Goal: Use online tool/utility: Utilize a website feature to perform a specific function

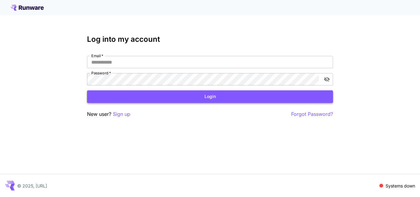
type input "**********"
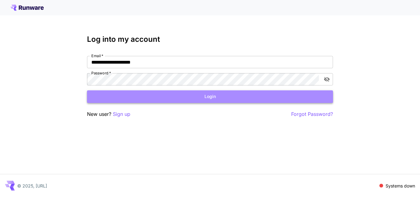
click at [204, 98] on button "Login" at bounding box center [210, 96] width 246 height 13
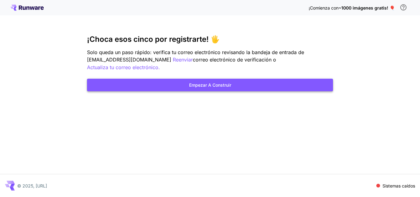
click at [226, 82] on font "Empezar a construir" at bounding box center [210, 84] width 42 height 5
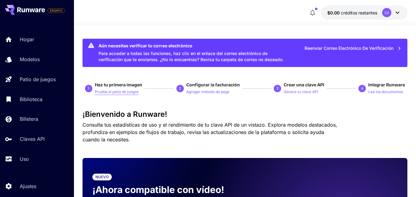
click at [112, 90] on font "Prueba el patio de juegos" at bounding box center [117, 92] width 44 height 5
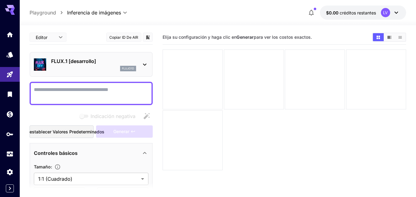
click at [92, 91] on textarea "Indicación negativa" at bounding box center [91, 93] width 114 height 15
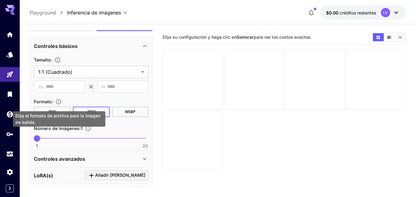
scroll to position [109, 0]
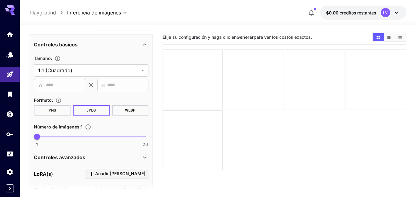
type textarea "**********"
click at [56, 110] on button "PNG" at bounding box center [52, 110] width 37 height 10
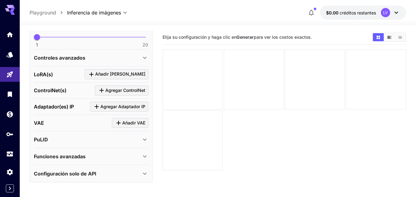
scroll to position [209, 0]
click at [123, 141] on div "PuLID" at bounding box center [87, 139] width 107 height 7
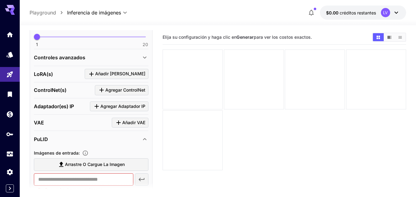
click at [123, 141] on div "PuLID" at bounding box center [87, 139] width 107 height 7
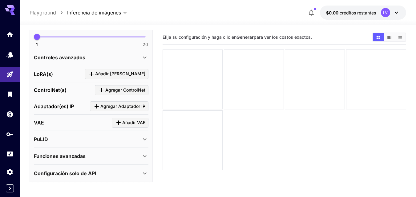
click at [134, 155] on div "Funciones avanzadas" at bounding box center [87, 156] width 107 height 7
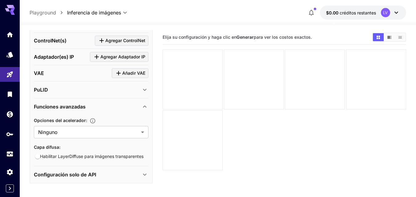
scroll to position [259, 0]
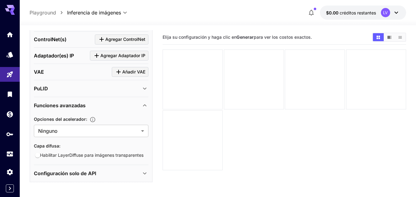
click at [144, 107] on icon at bounding box center [144, 105] width 7 height 7
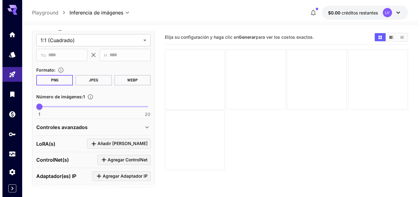
scroll to position [0, 0]
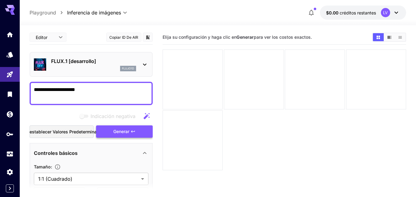
click at [112, 130] on button "Generar" at bounding box center [124, 132] width 57 height 13
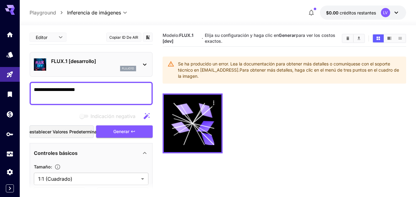
click at [144, 67] on icon at bounding box center [144, 64] width 7 height 7
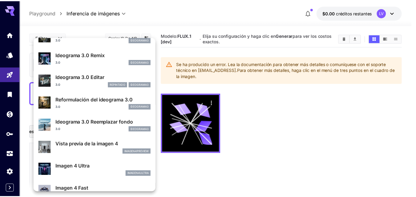
scroll to position [176, 0]
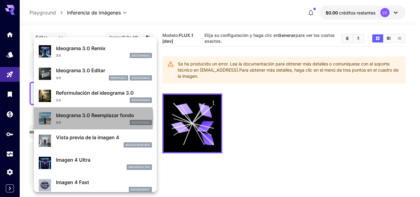
click at [79, 118] on p "Ideograma 3.0 Reemplazar fondo" at bounding box center [104, 115] width 96 height 7
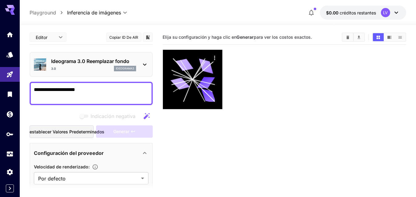
click at [107, 89] on textarea "**********" at bounding box center [91, 93] width 114 height 15
click at [138, 121] on div "Indicación negativa" at bounding box center [91, 116] width 123 height 12
click at [146, 118] on icon "button" at bounding box center [146, 116] width 6 height 6
click at [123, 130] on div "Generate" at bounding box center [124, 132] width 57 height 13
click at [106, 84] on div "**********" at bounding box center [91, 93] width 123 height 23
